Goal: Information Seeking & Learning: Understand process/instructions

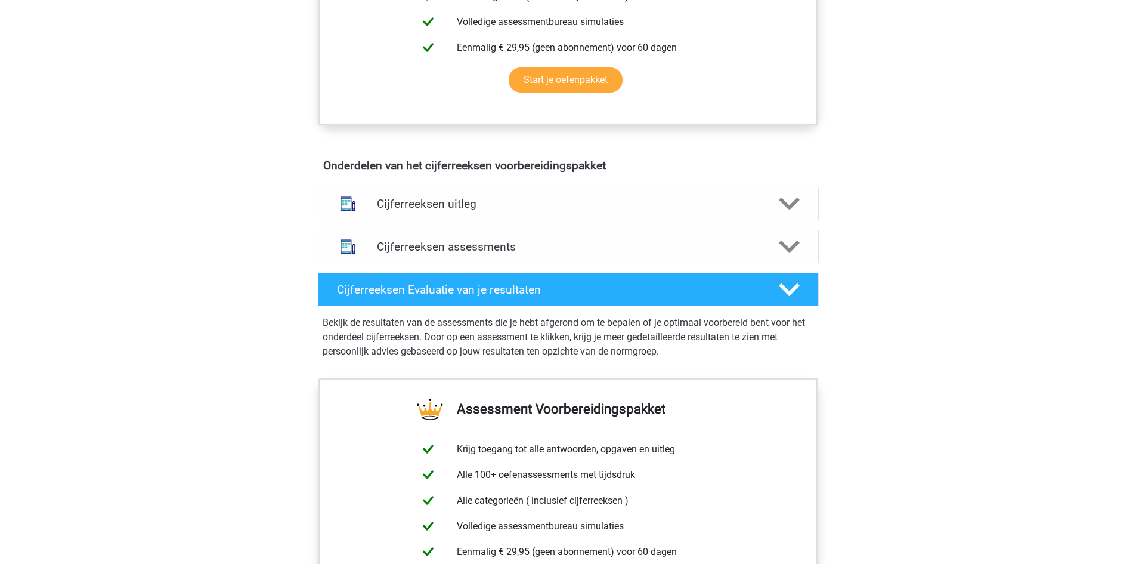
scroll to position [596, 0]
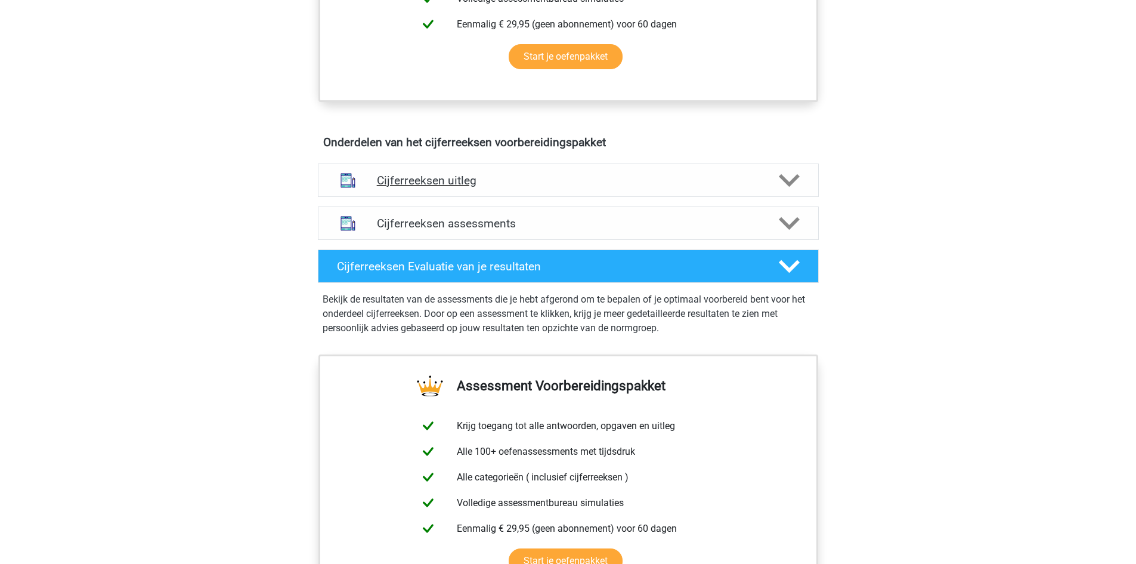
click at [438, 187] on h4 "Cijferreeksen uitleg" at bounding box center [568, 181] width 383 height 14
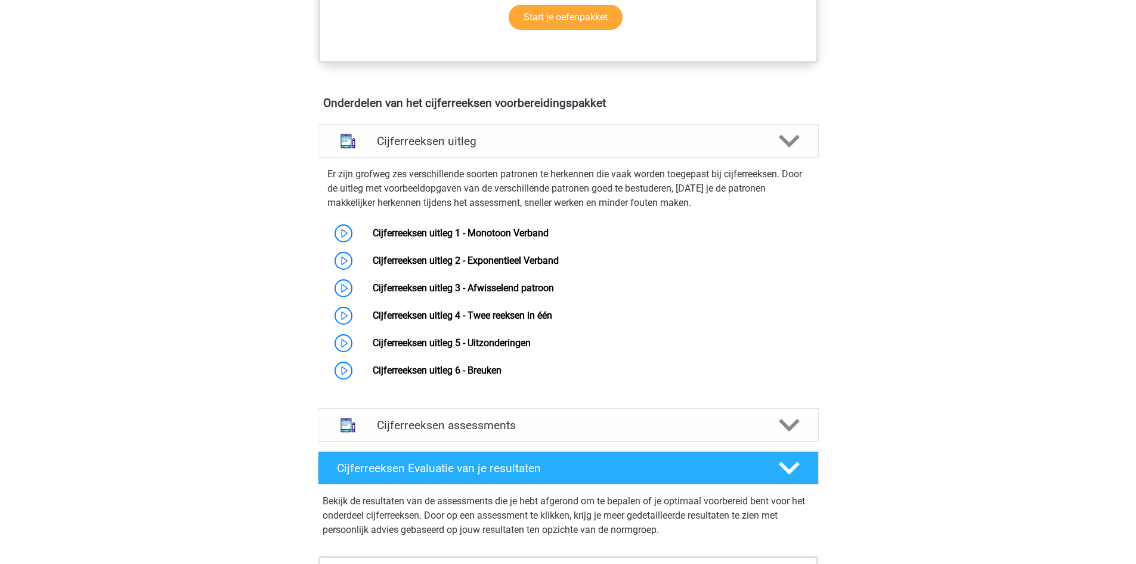
scroll to position [656, 0]
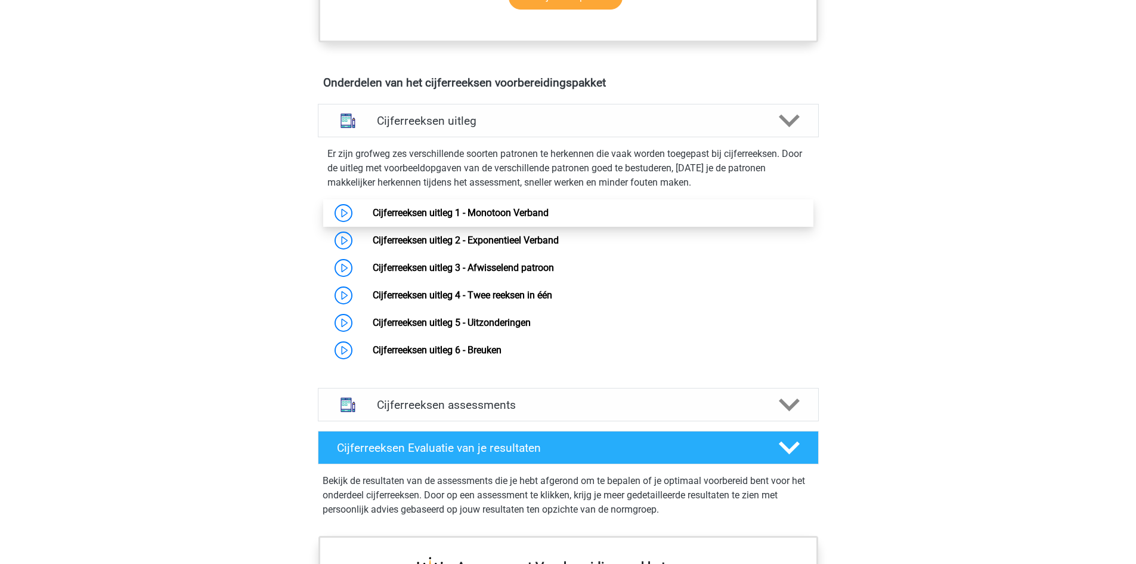
click at [373, 218] on link "Cijferreeksen uitleg 1 - Monotoon Verband" at bounding box center [461, 212] width 176 height 11
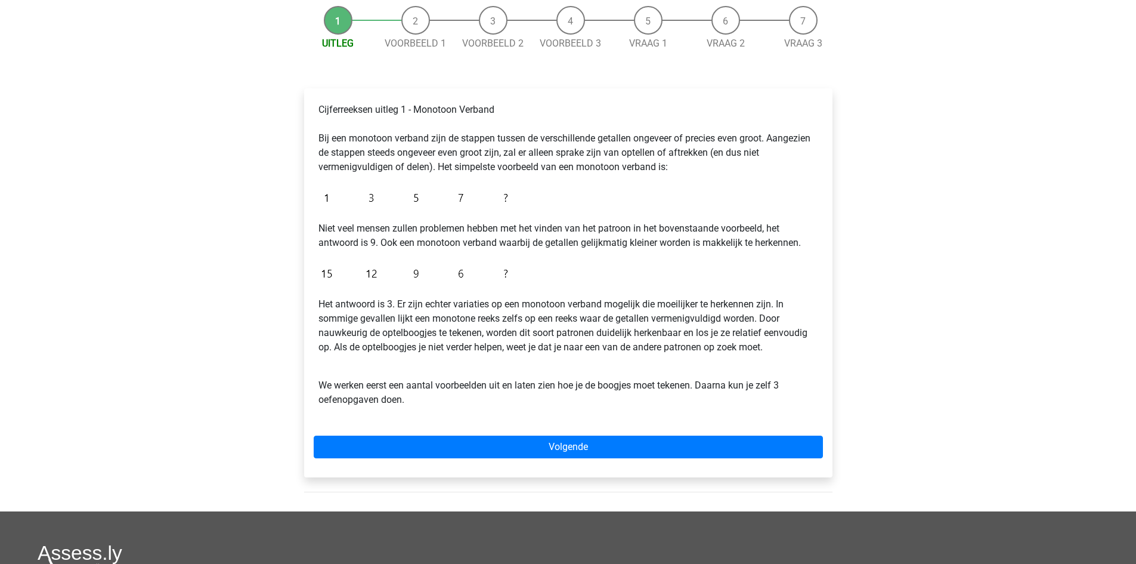
scroll to position [119, 0]
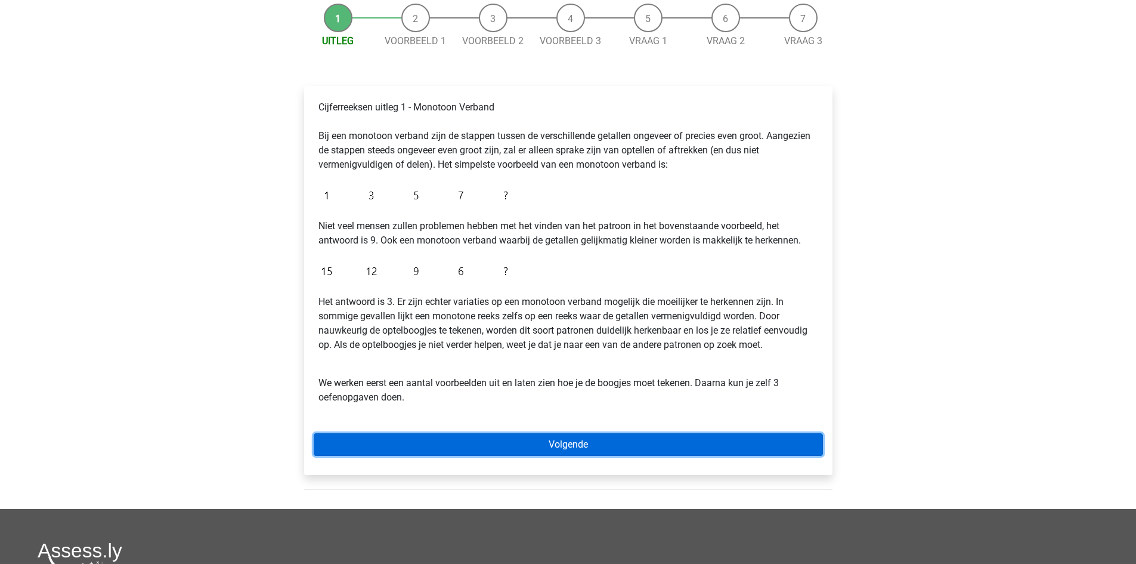
click at [479, 440] on link "Volgende" at bounding box center [568, 444] width 509 height 23
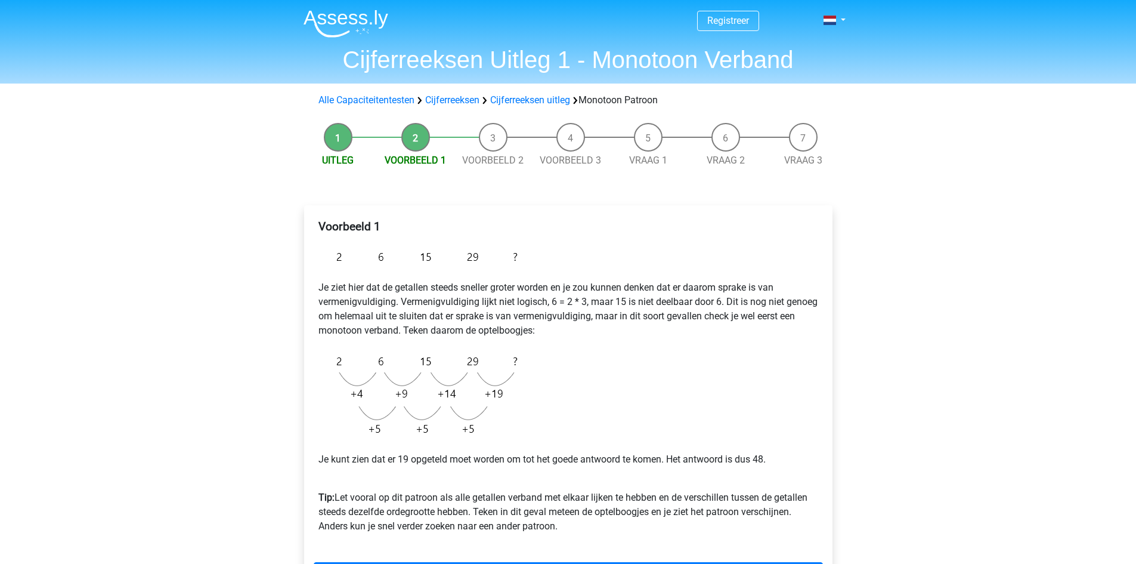
scroll to position [60, 0]
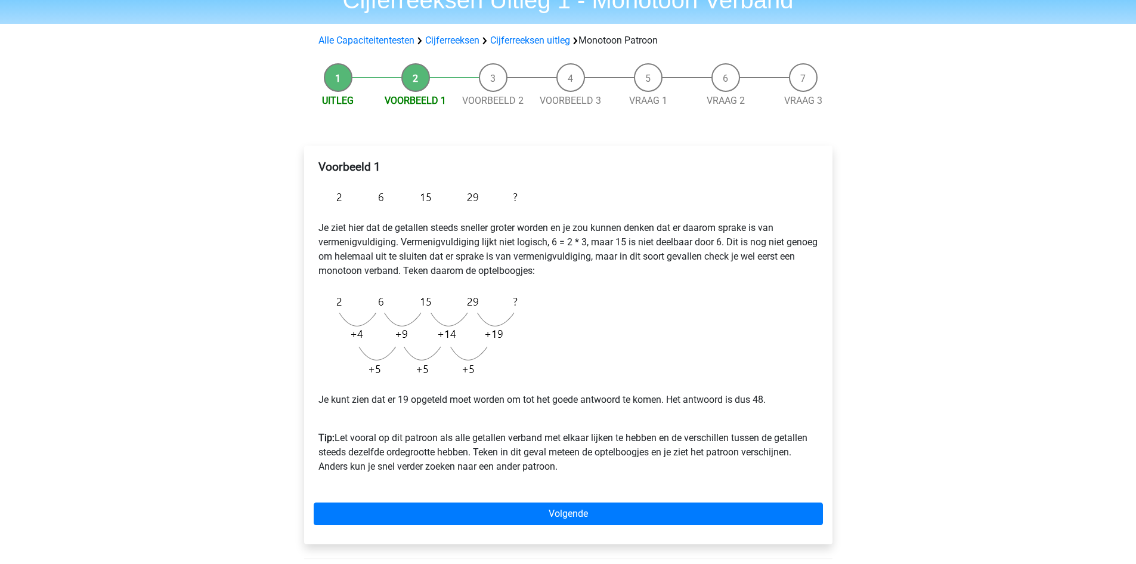
click at [1104, 178] on div "Registreer Nederlands English" at bounding box center [568, 416] width 1136 height 952
click at [1052, 347] on div "Registreer Nederlands English" at bounding box center [568, 416] width 1136 height 952
click at [78, 295] on div "Registreer Nederlands English" at bounding box center [568, 416] width 1136 height 952
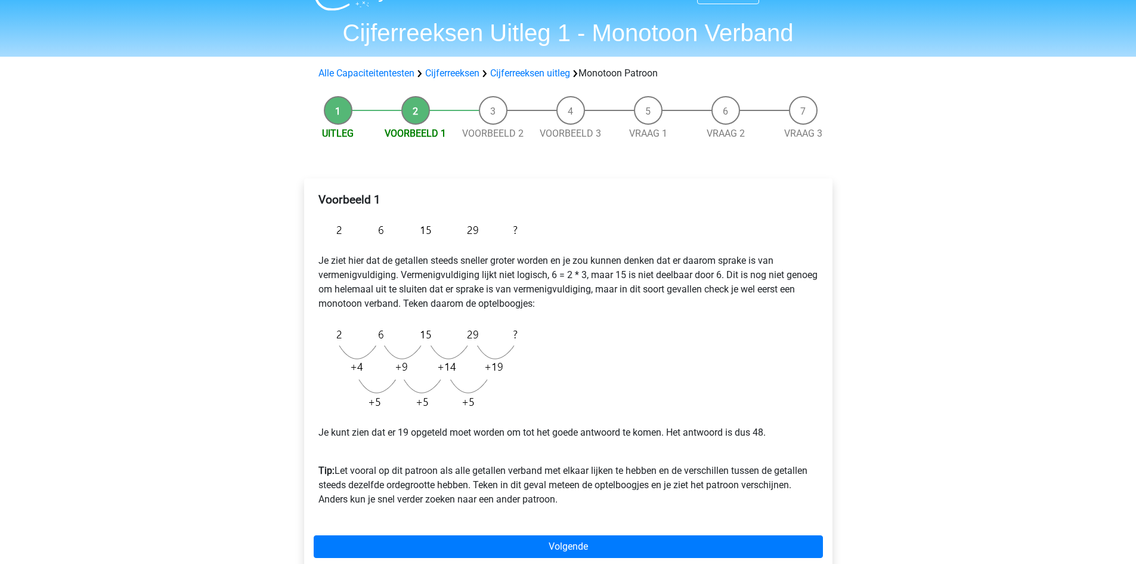
scroll to position [0, 0]
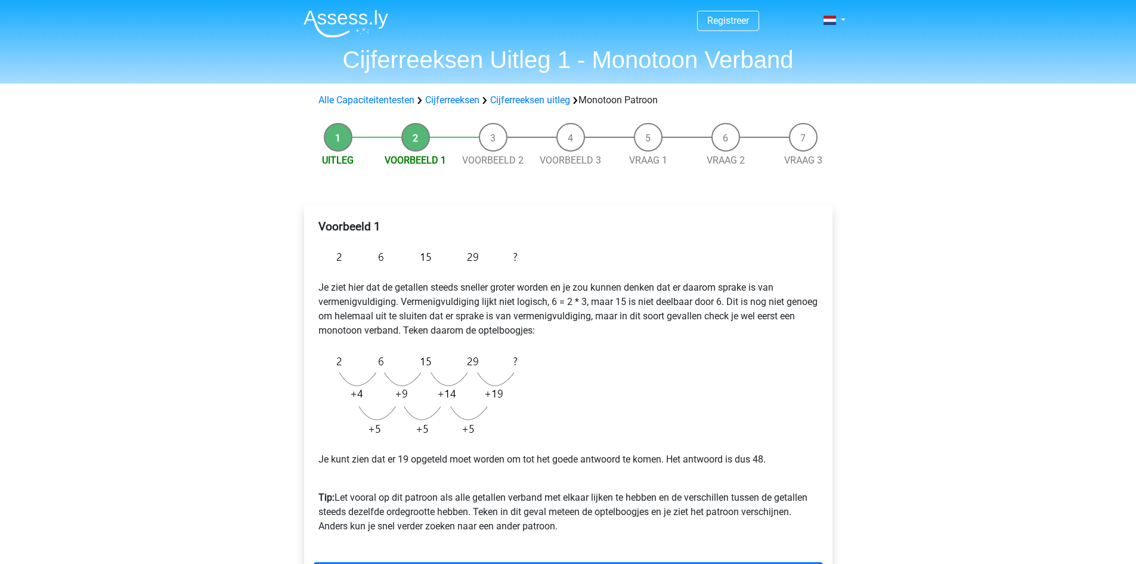
click at [96, 322] on div "Registreer Nederlands English" at bounding box center [568, 476] width 1136 height 952
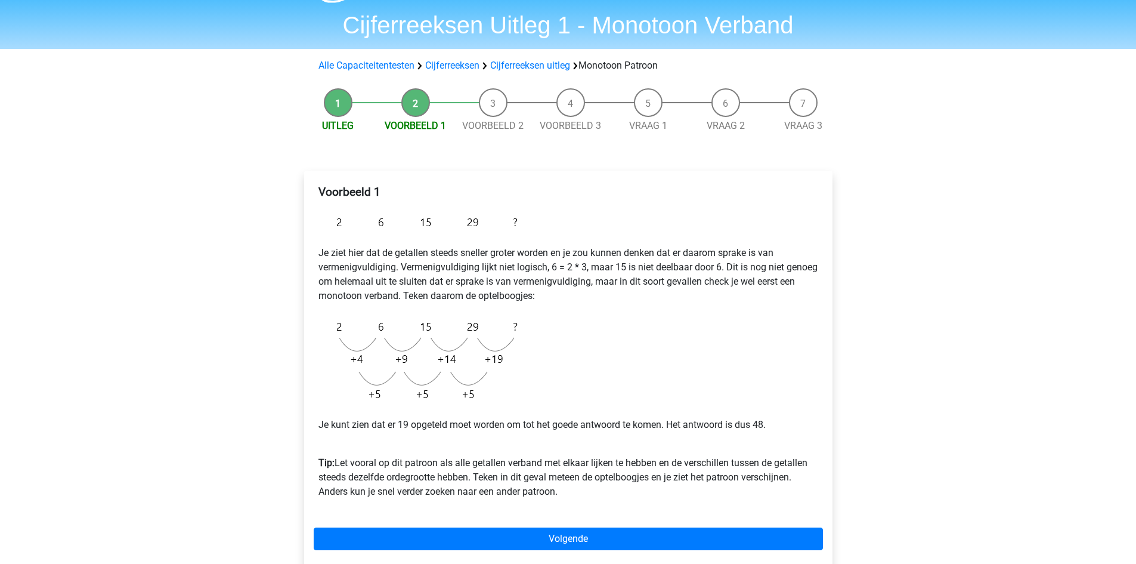
scroll to position [60, 0]
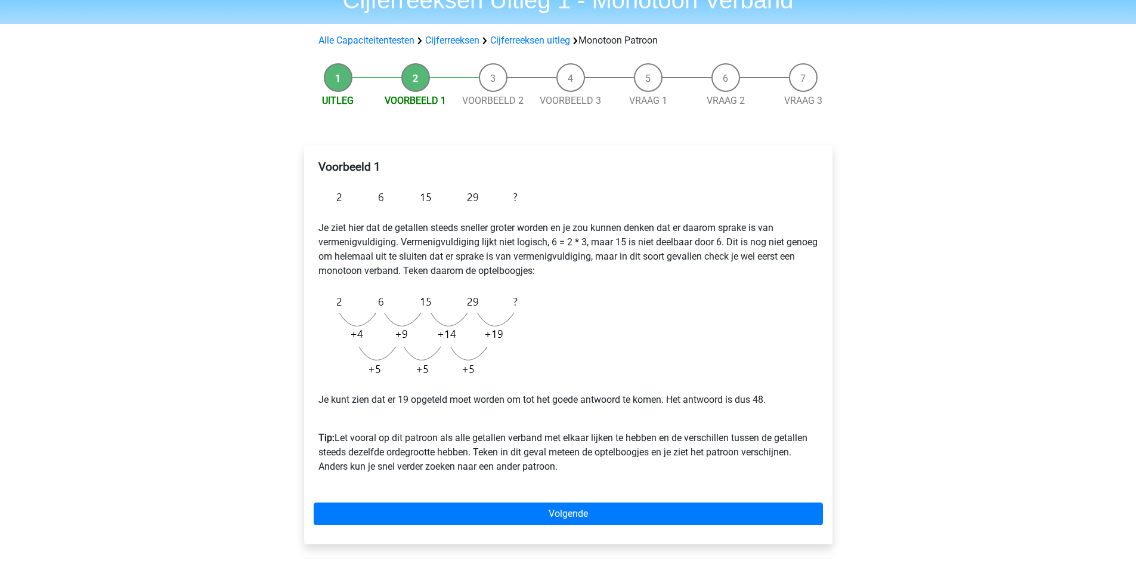
click at [146, 313] on div "Registreer Nederlands English" at bounding box center [568, 416] width 1136 height 952
